Goal: Find specific page/section: Find specific page/section

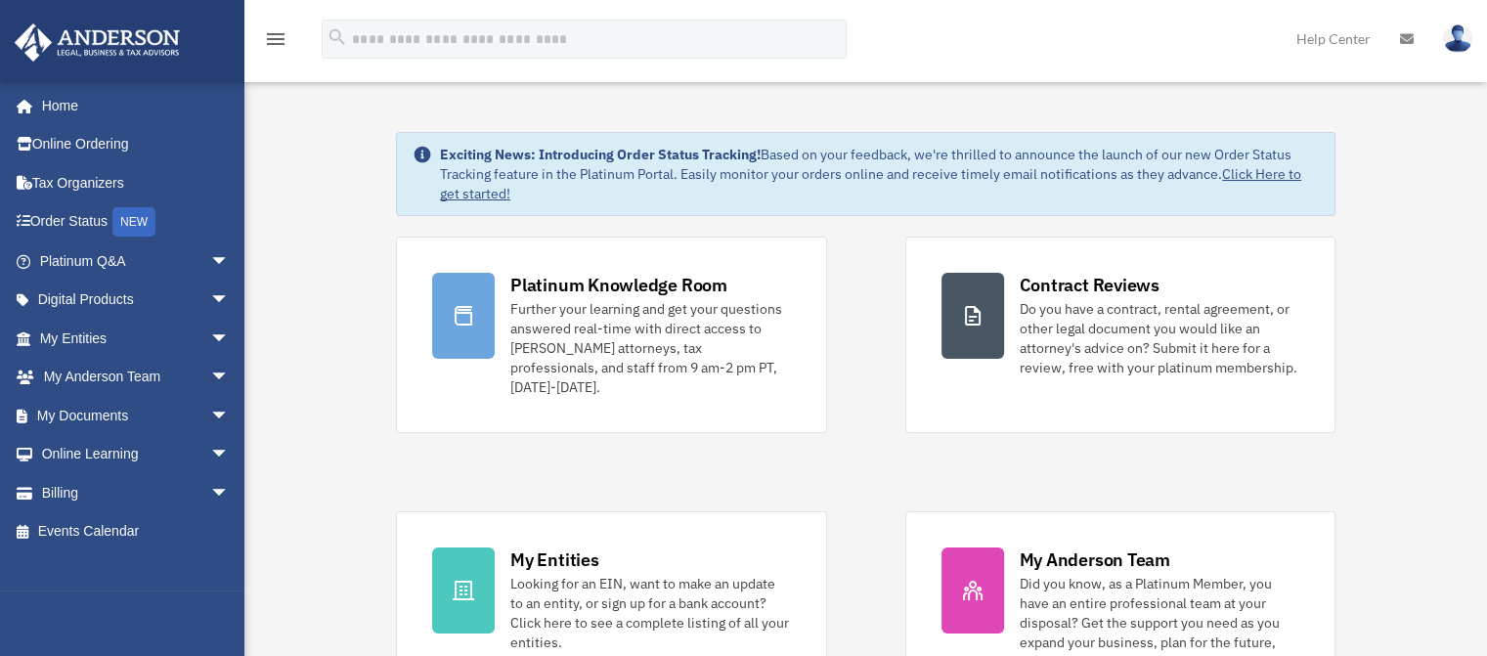
click at [210, 339] on span "arrow_drop_down" at bounding box center [229, 339] width 39 height 40
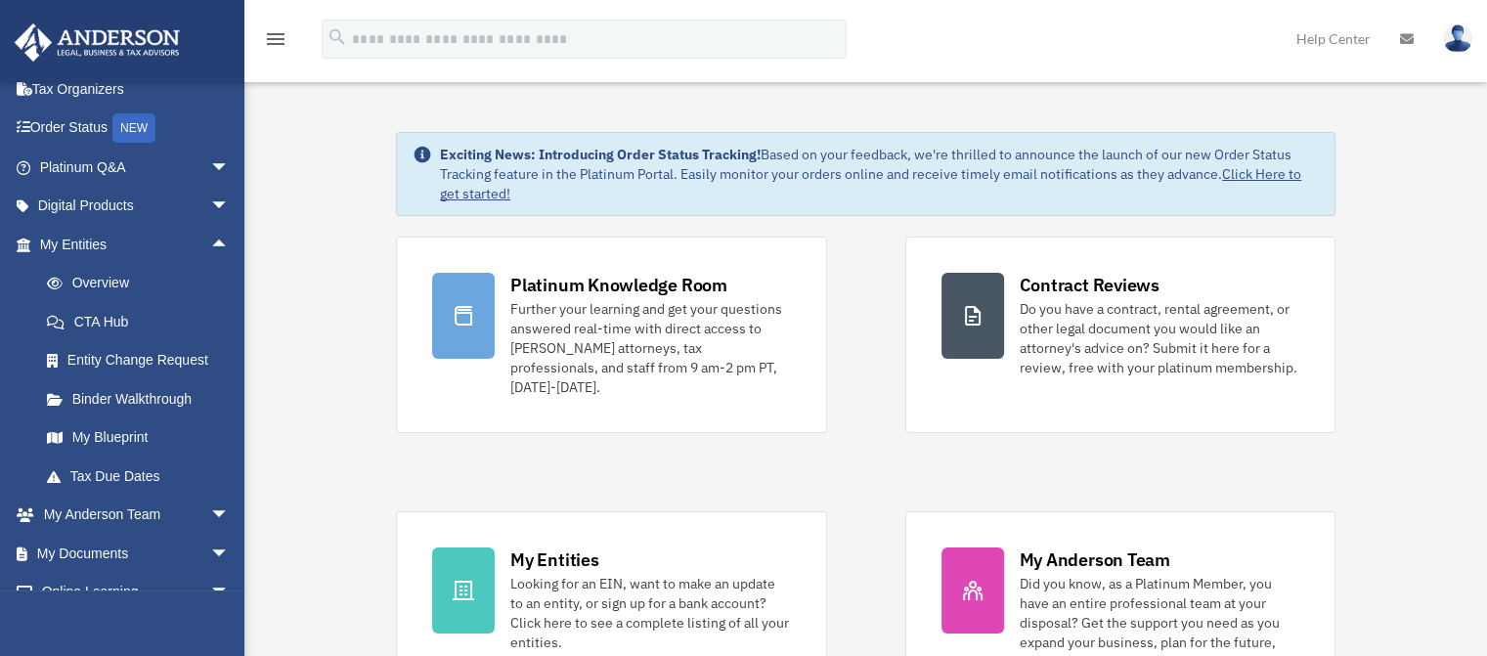
scroll to position [90, 0]
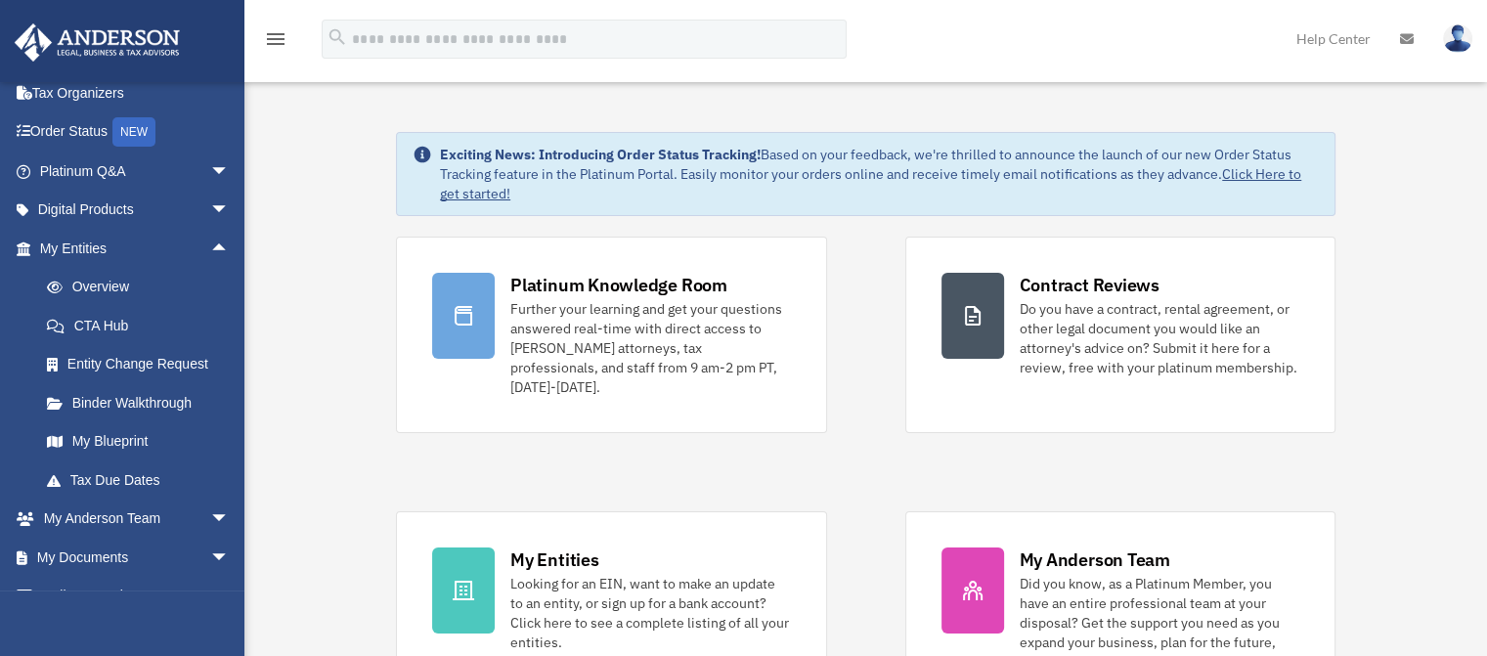
click at [113, 280] on link "Overview" at bounding box center [143, 287] width 232 height 39
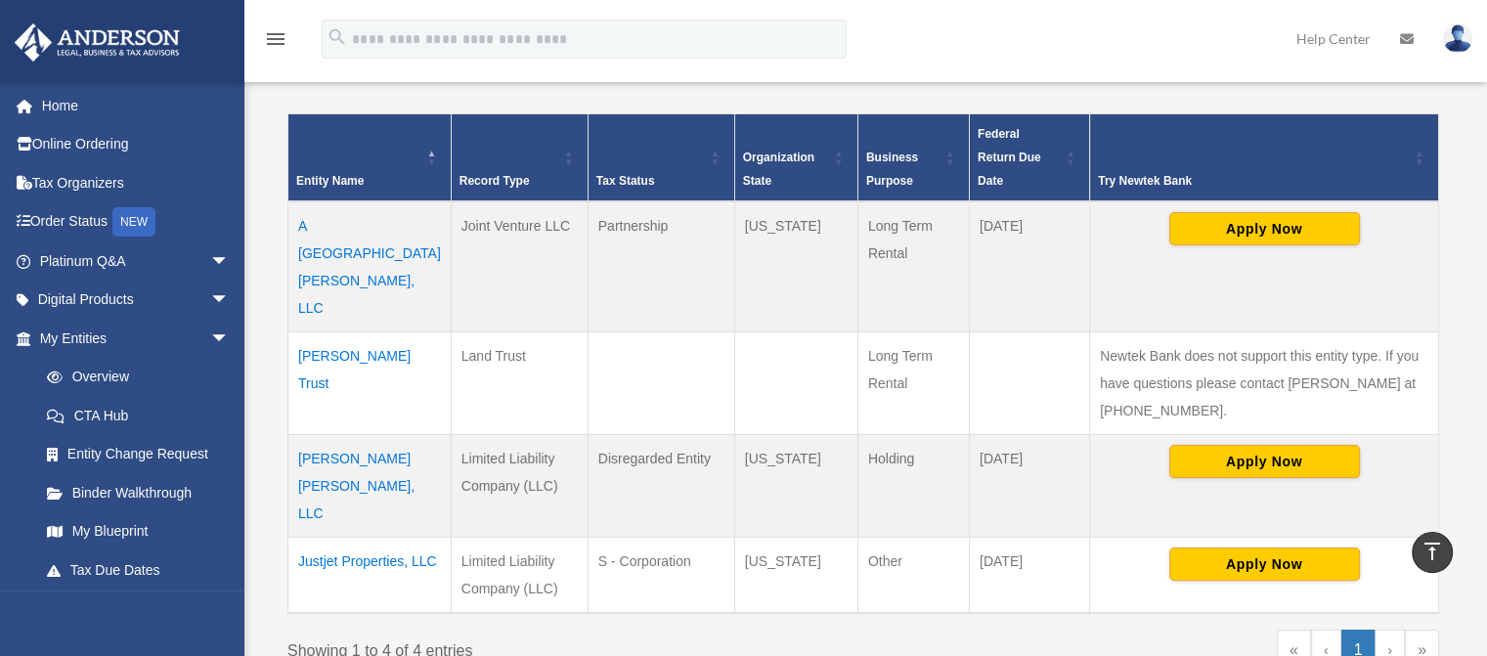
scroll to position [375, 0]
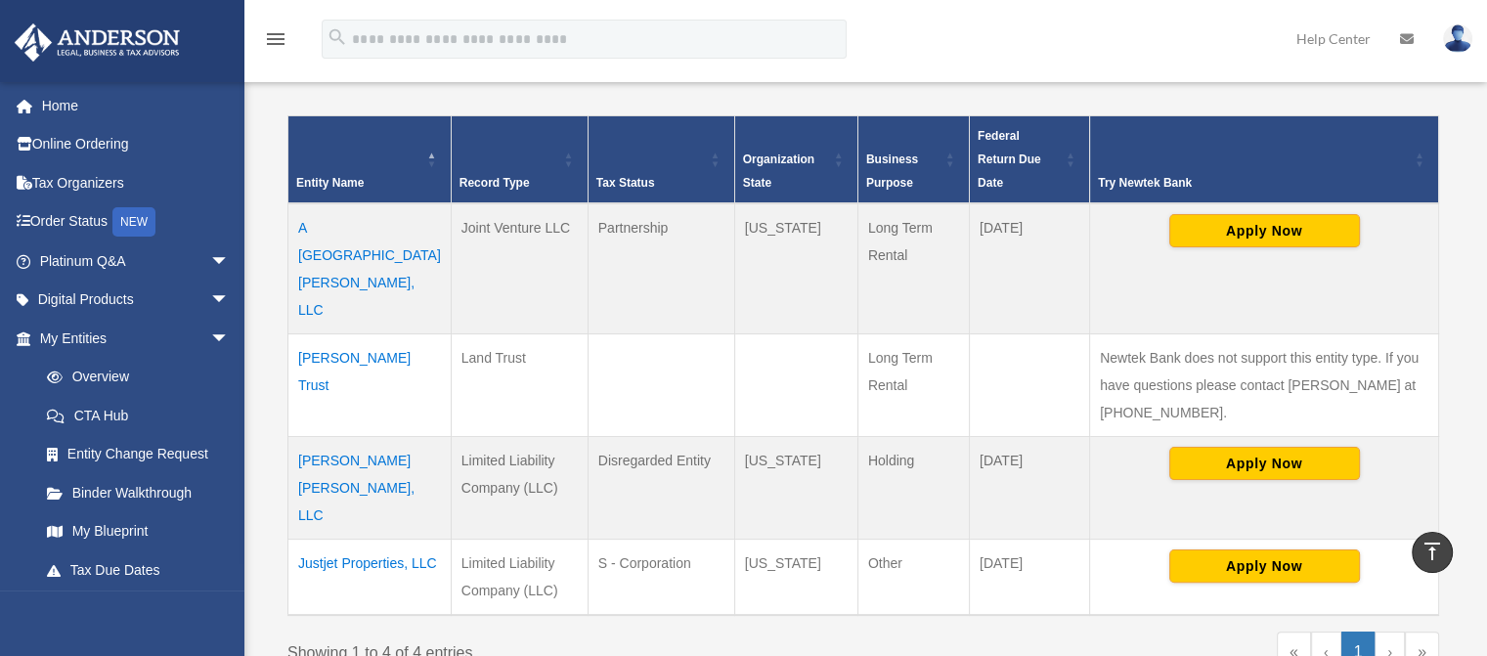
click at [355, 436] on td "[PERSON_NAME] [PERSON_NAME], LLC" at bounding box center [369, 487] width 163 height 103
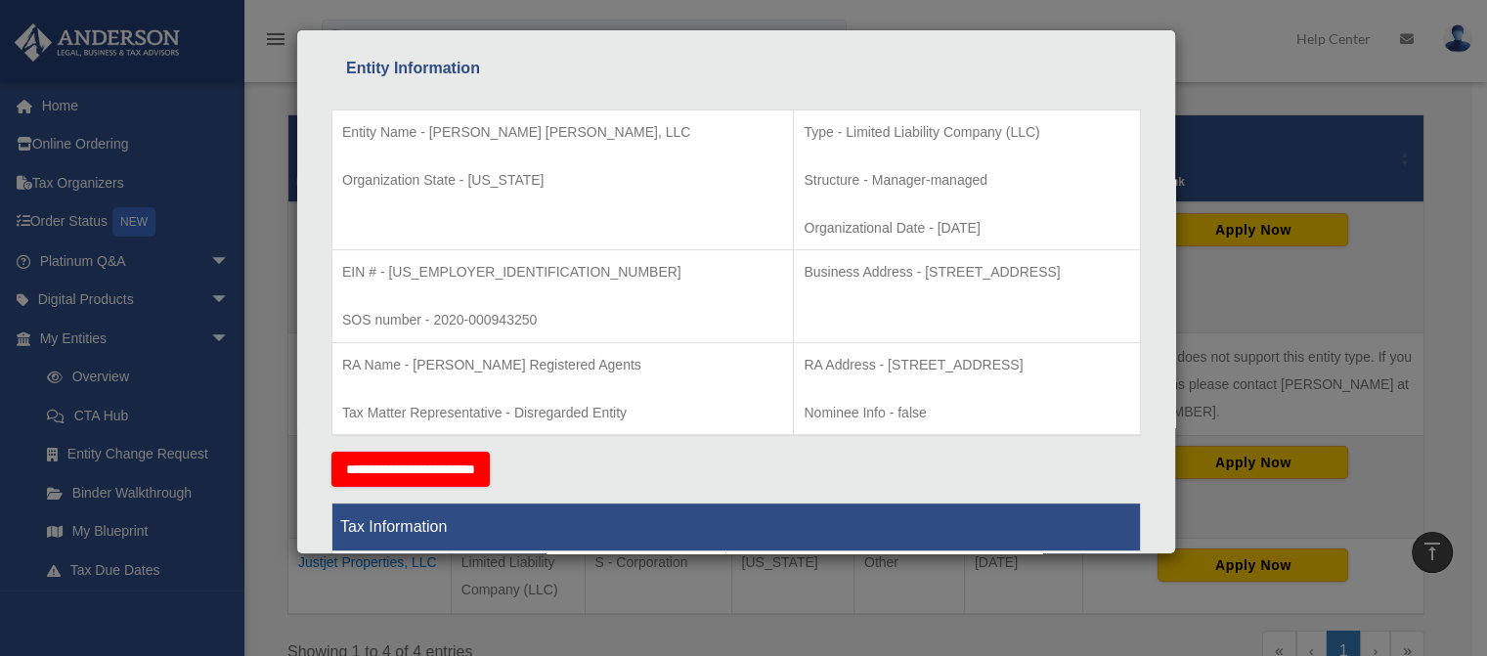
scroll to position [350, 0]
